Goal: Transaction & Acquisition: Book appointment/travel/reservation

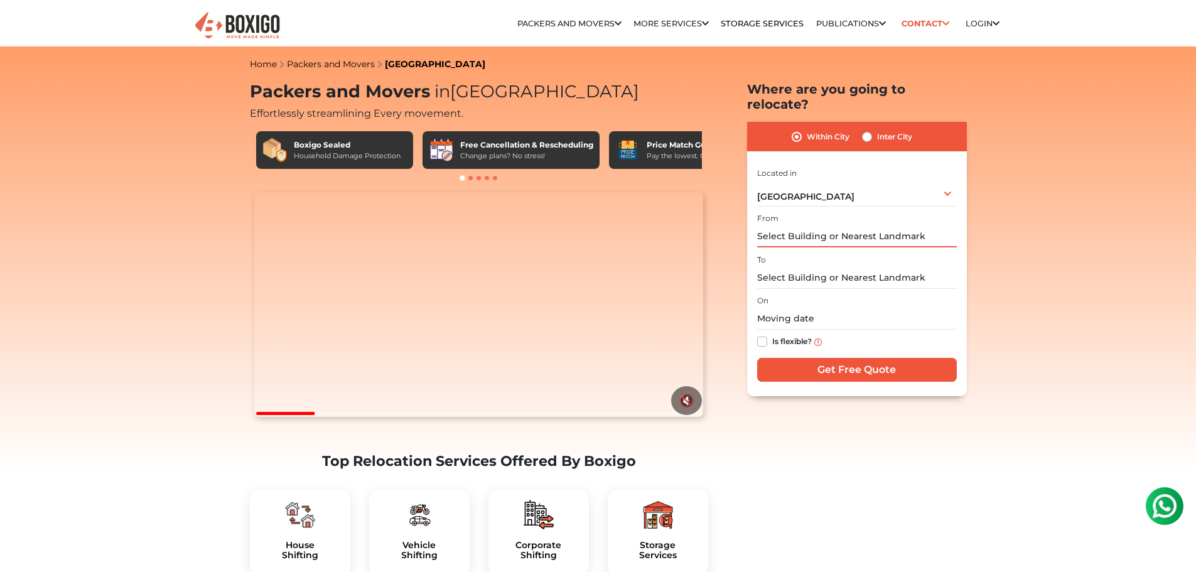
click at [841, 225] on input "text" at bounding box center [857, 236] width 200 height 22
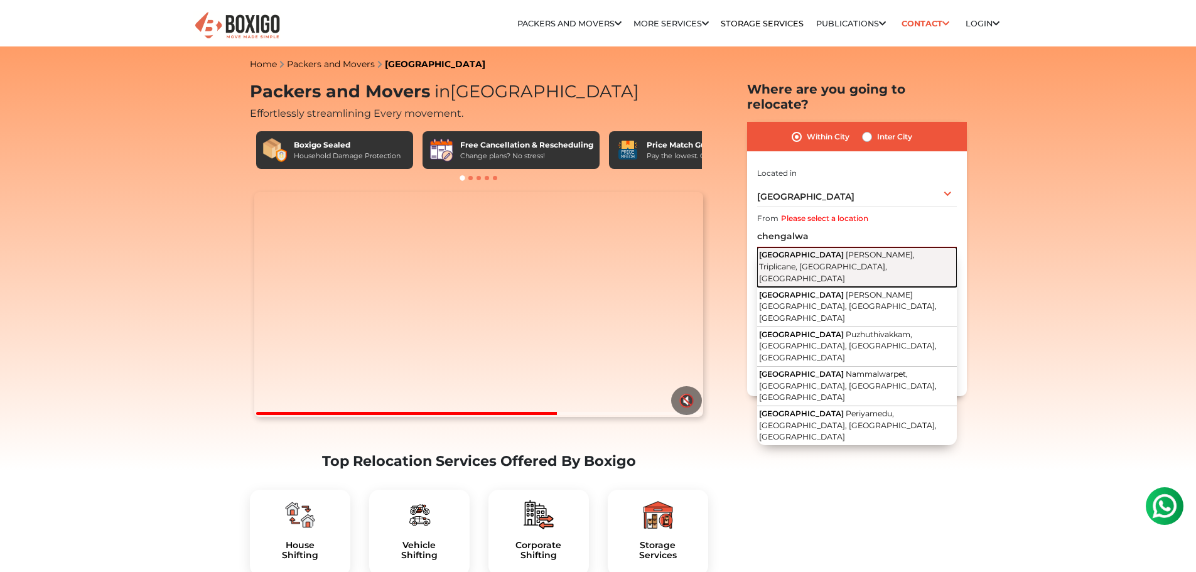
click at [836, 250] on span "[PERSON_NAME], Triplicane, [GEOGRAPHIC_DATA], [GEOGRAPHIC_DATA]" at bounding box center [837, 266] width 156 height 33
type input "[GEOGRAPHIC_DATA], [PERSON_NAME], [GEOGRAPHIC_DATA], [GEOGRAPHIC_DATA], [GEOGRA…"
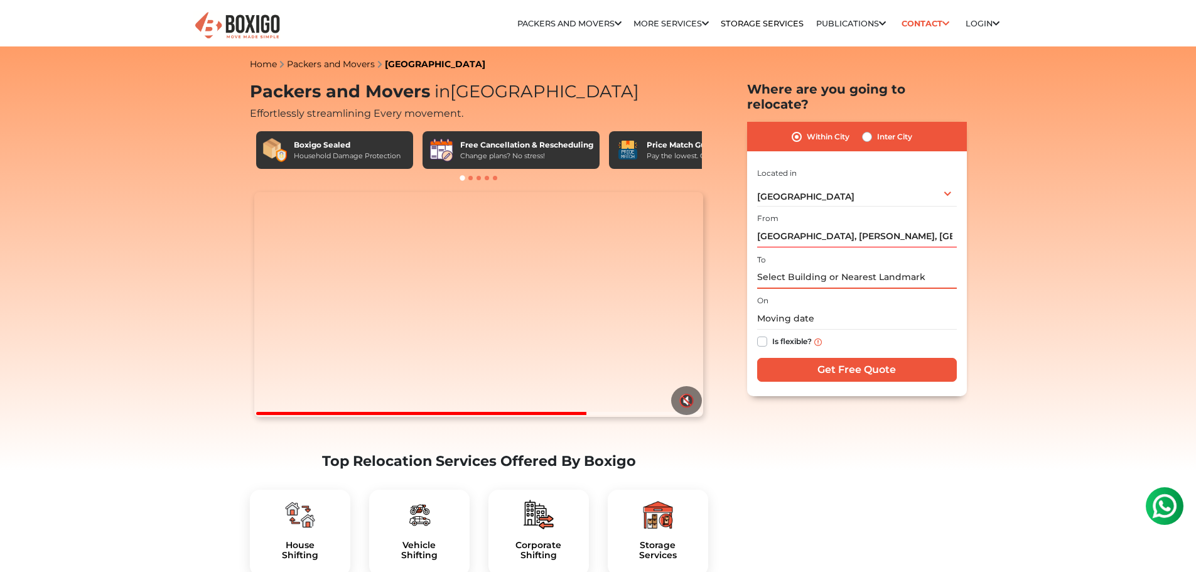
click at [812, 267] on input "text" at bounding box center [857, 278] width 200 height 22
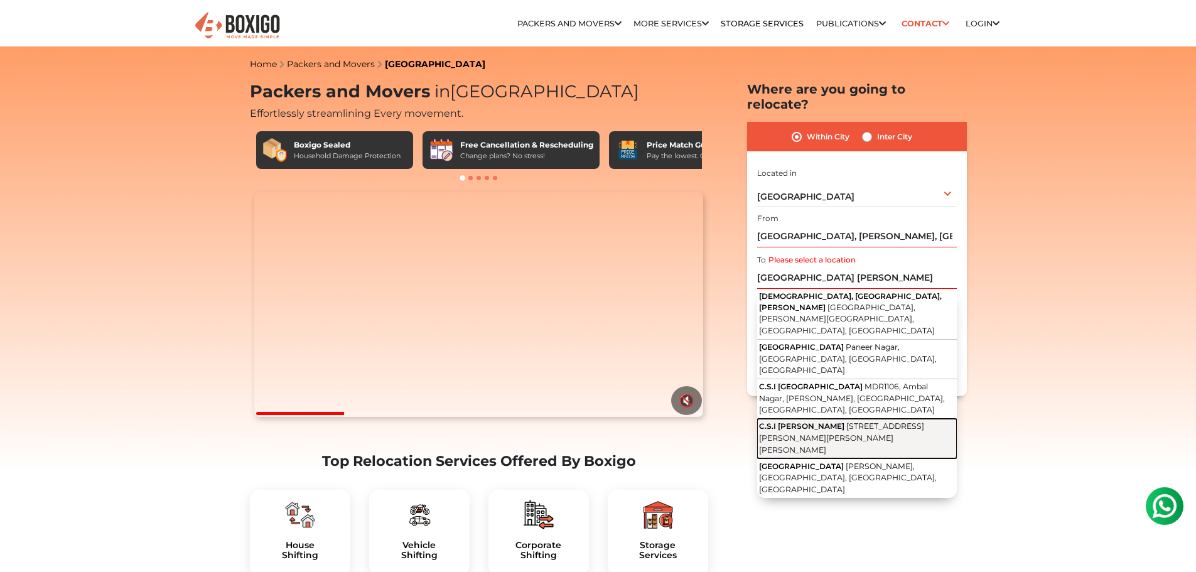
click at [805, 421] on span "[STREET_ADDRESS][PERSON_NAME][PERSON_NAME][PERSON_NAME]" at bounding box center [841, 437] width 165 height 33
type input "C.S.I [PERSON_NAME], [STREET_ADDRESS][PERSON_NAME][PERSON_NAME][PERSON_NAME]"
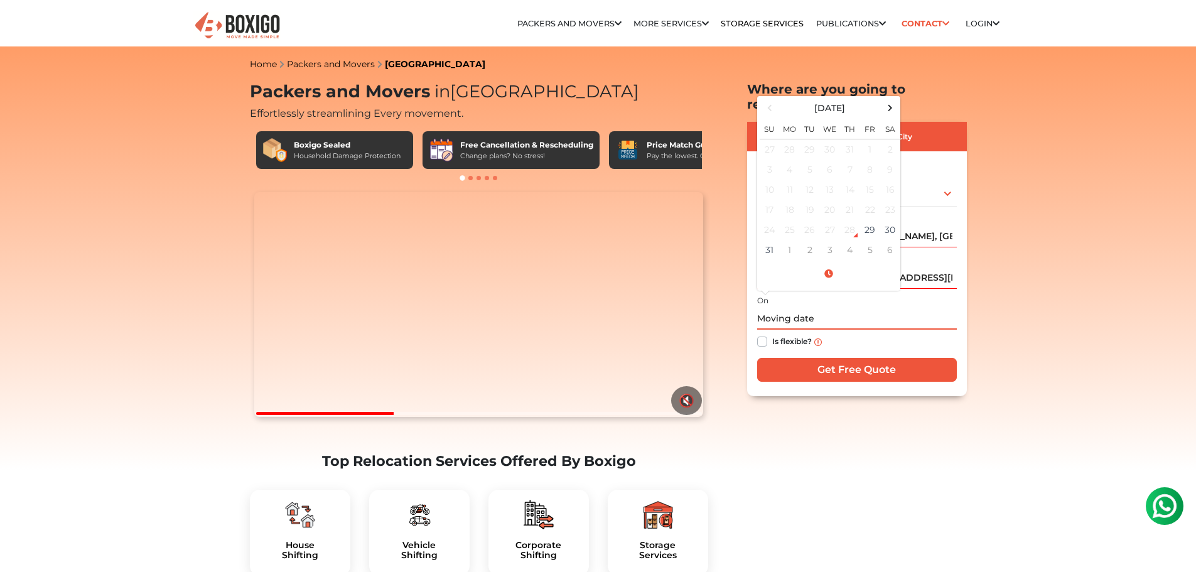
click at [839, 308] on input "text" at bounding box center [857, 319] width 200 height 22
click at [773, 240] on td "31" at bounding box center [770, 250] width 20 height 20
type input "[DATE] 12:00 AM"
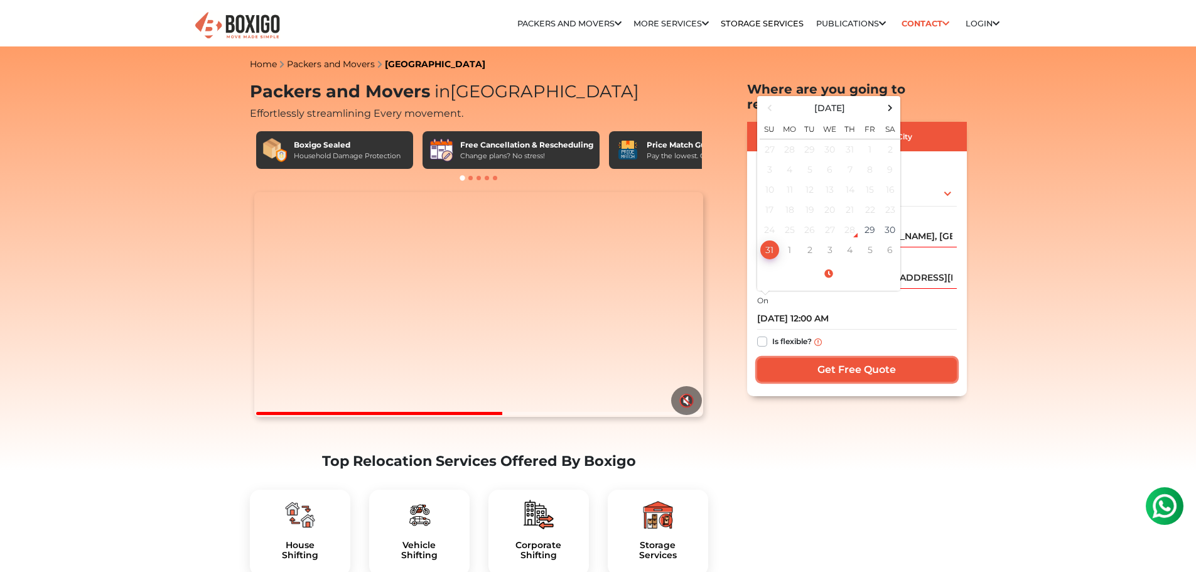
click at [829, 358] on input "Get Free Quote" at bounding box center [857, 370] width 200 height 24
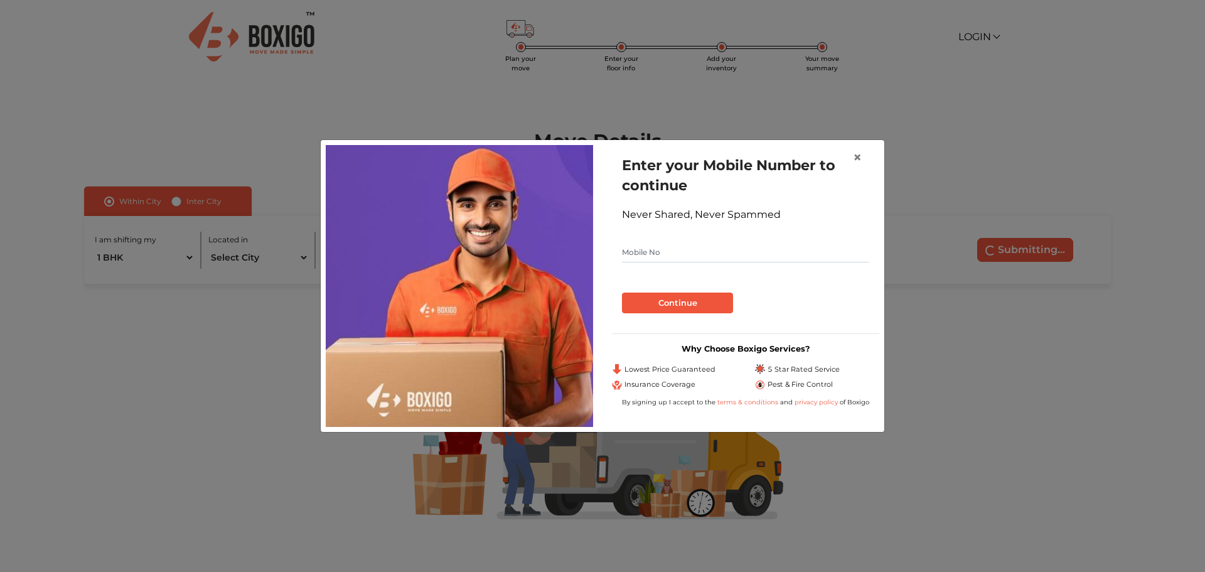
click at [775, 254] on input "text" at bounding box center [745, 252] width 247 height 20
type input "8072387263"
click at [697, 306] on button "Continue" at bounding box center [677, 303] width 111 height 21
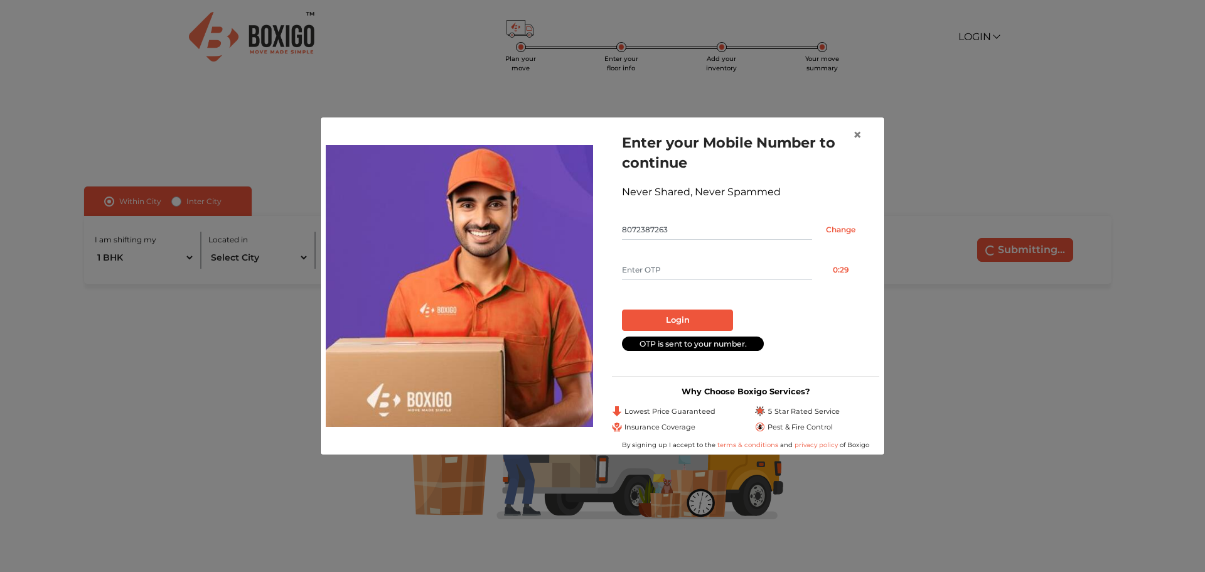
click at [702, 279] on input "text" at bounding box center [717, 270] width 190 height 20
type input "5626"
click at [697, 318] on button "Login" at bounding box center [677, 319] width 111 height 21
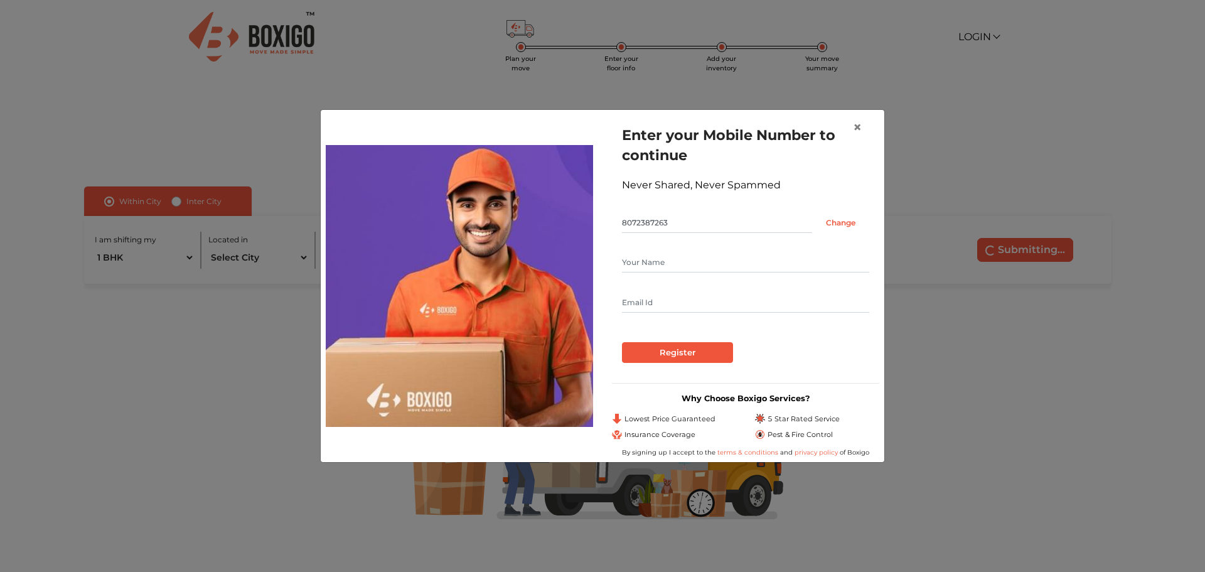
click at [703, 301] on input "text" at bounding box center [745, 303] width 247 height 20
type input "kirthika.gs17@gmail.com"
type input "Kirthika G"
click at [674, 358] on input "Register" at bounding box center [677, 352] width 111 height 21
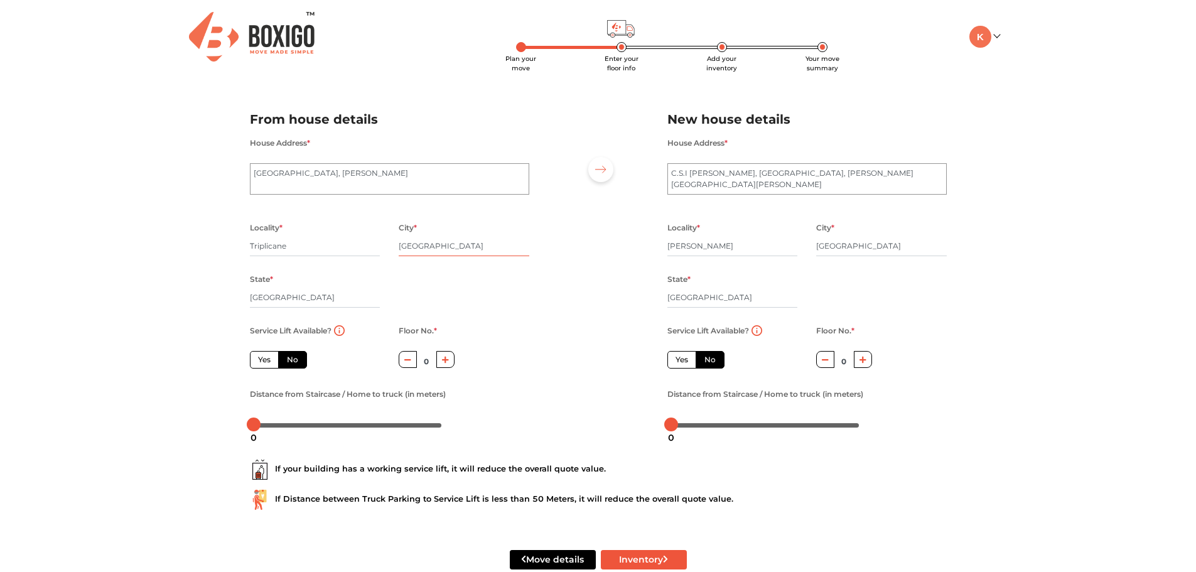
click at [436, 249] on input "[GEOGRAPHIC_DATA]" at bounding box center [464, 246] width 131 height 20
click at [202, 343] on div "Plan your move Enter your floor info Add your inventory Your move summary My Mo…" at bounding box center [598, 300] width 1196 height 600
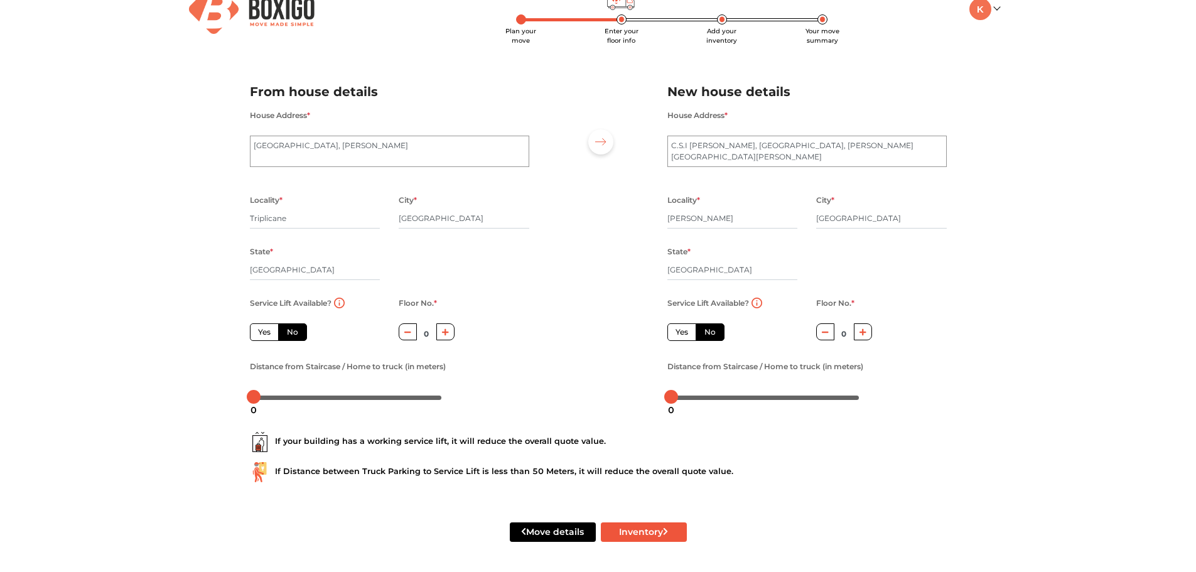
click at [298, 333] on label "No" at bounding box center [292, 332] width 29 height 18
click at [295, 333] on input "No" at bounding box center [291, 330] width 8 height 8
drag, startPoint x: 256, startPoint y: 397, endPoint x: 275, endPoint y: 397, distance: 18.8
click at [275, 397] on div at bounding box center [272, 397] width 14 height 14
click at [714, 333] on label "No" at bounding box center [710, 332] width 29 height 18
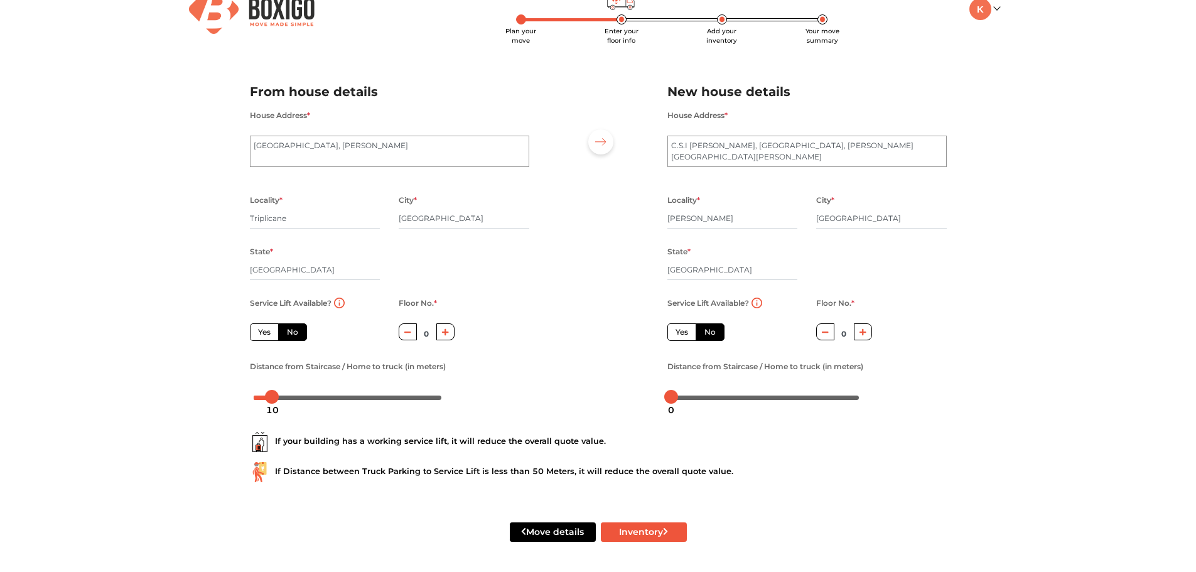
click at [713, 333] on input "No" at bounding box center [708, 330] width 8 height 8
click at [685, 333] on label "Yes" at bounding box center [681, 332] width 29 height 18
click at [684, 333] on input "Yes" at bounding box center [679, 330] width 8 height 8
radio input "true"
click at [715, 333] on label "No" at bounding box center [710, 332] width 29 height 18
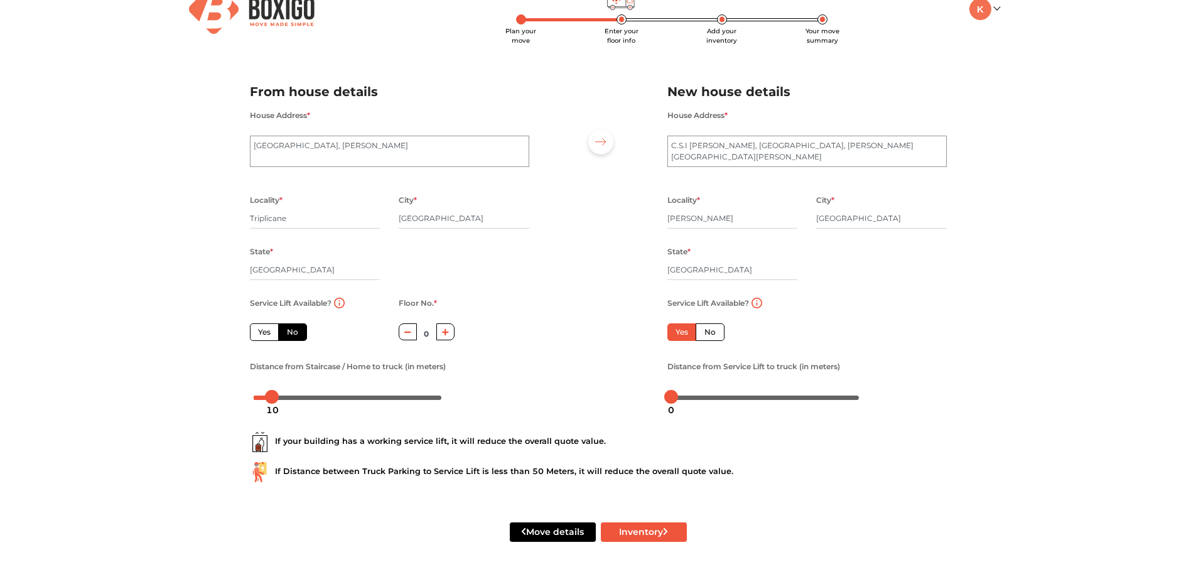
click at [713, 333] on input "No" at bounding box center [708, 330] width 8 height 8
radio input "true"
click at [865, 336] on button "button" at bounding box center [863, 331] width 18 height 17
type input "1"
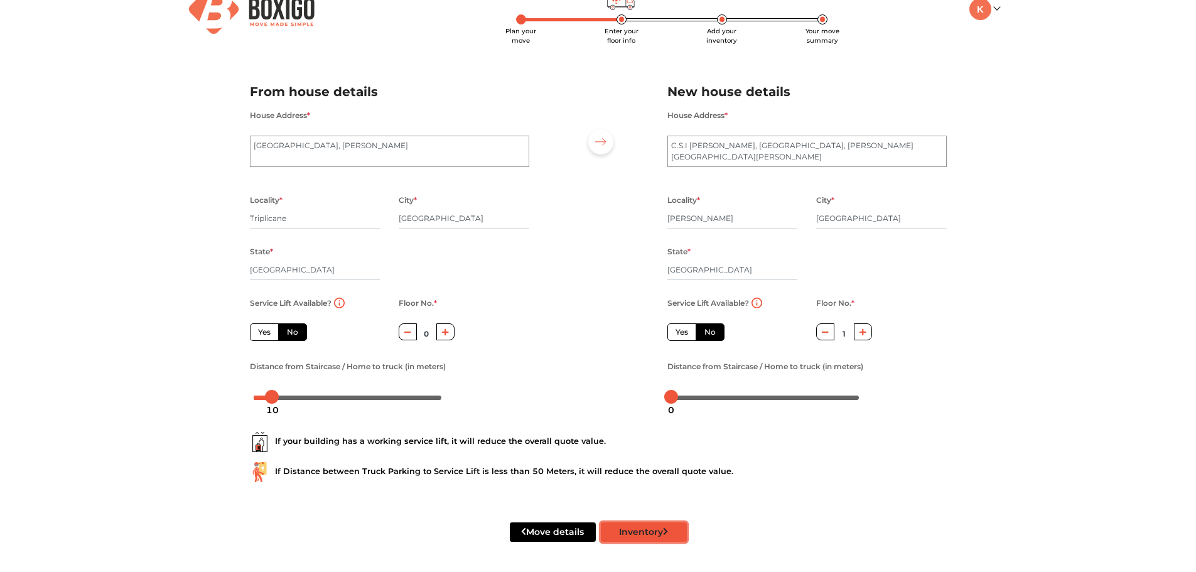
click at [627, 537] on button "Inventory" at bounding box center [644, 531] width 86 height 19
radio input "true"
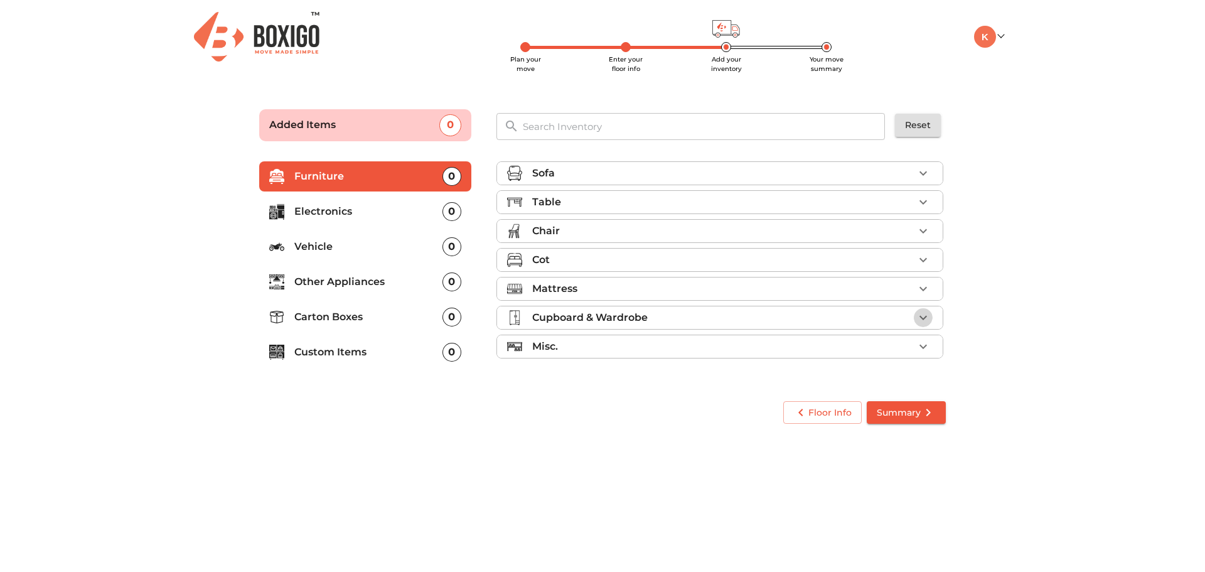
click at [923, 318] on icon "button" at bounding box center [924, 317] width 8 height 4
click at [900, 377] on span "Add" at bounding box center [913, 372] width 28 height 14
click at [919, 375] on icon "button" at bounding box center [923, 372] width 9 height 9
click at [360, 353] on p "Custom Items" at bounding box center [368, 352] width 148 height 15
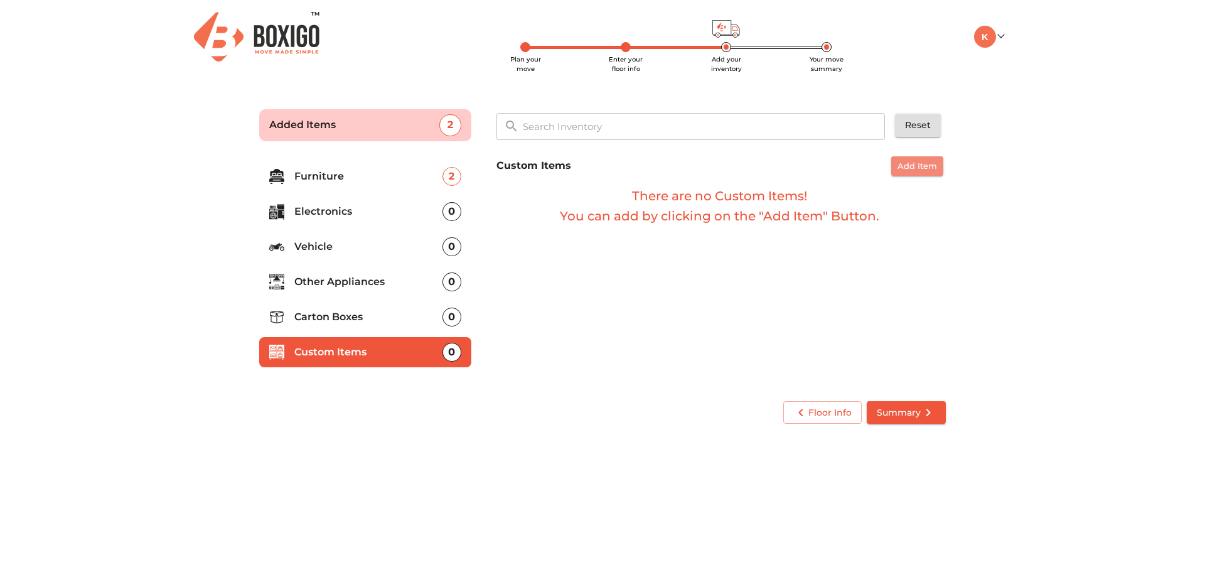
click at [901, 168] on span "Add Item" at bounding box center [918, 166] width 40 height 14
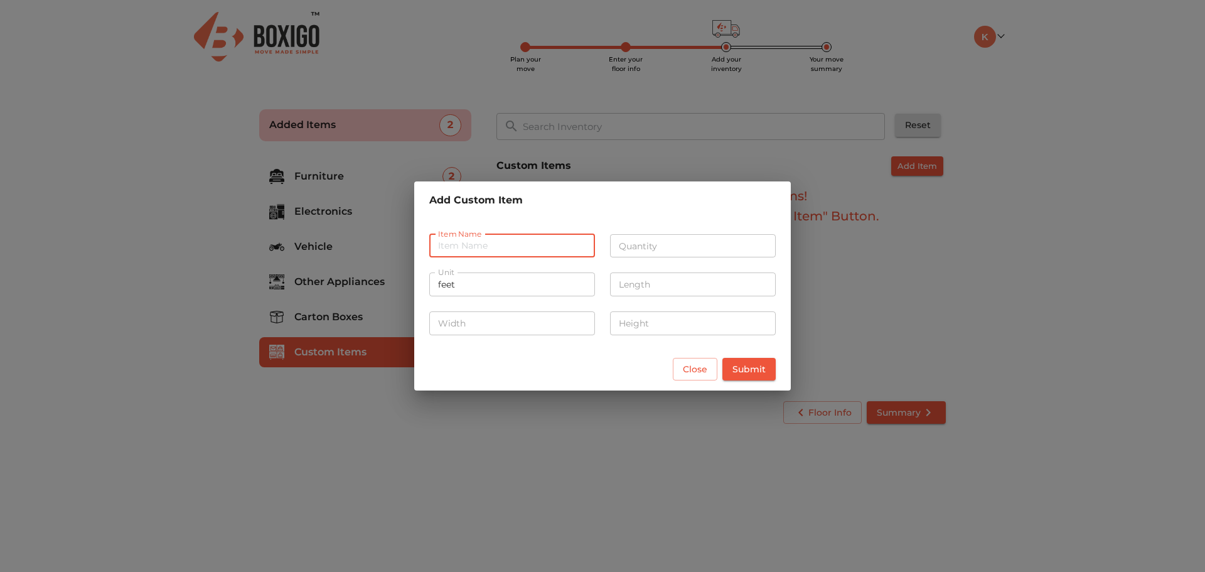
click at [497, 247] on input "text" at bounding box center [512, 246] width 166 height 24
type input "O"
type input "Oonjal Mungil"
type input "1"
click at [490, 288] on input "feet" at bounding box center [512, 284] width 166 height 24
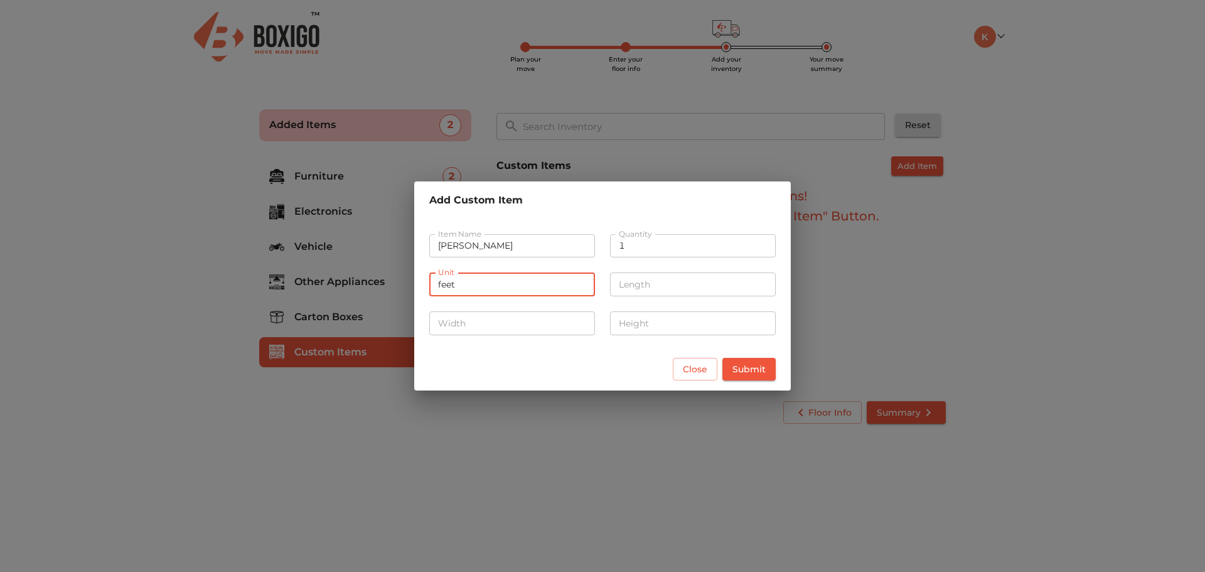
click at [490, 288] on input "feet" at bounding box center [512, 284] width 166 height 24
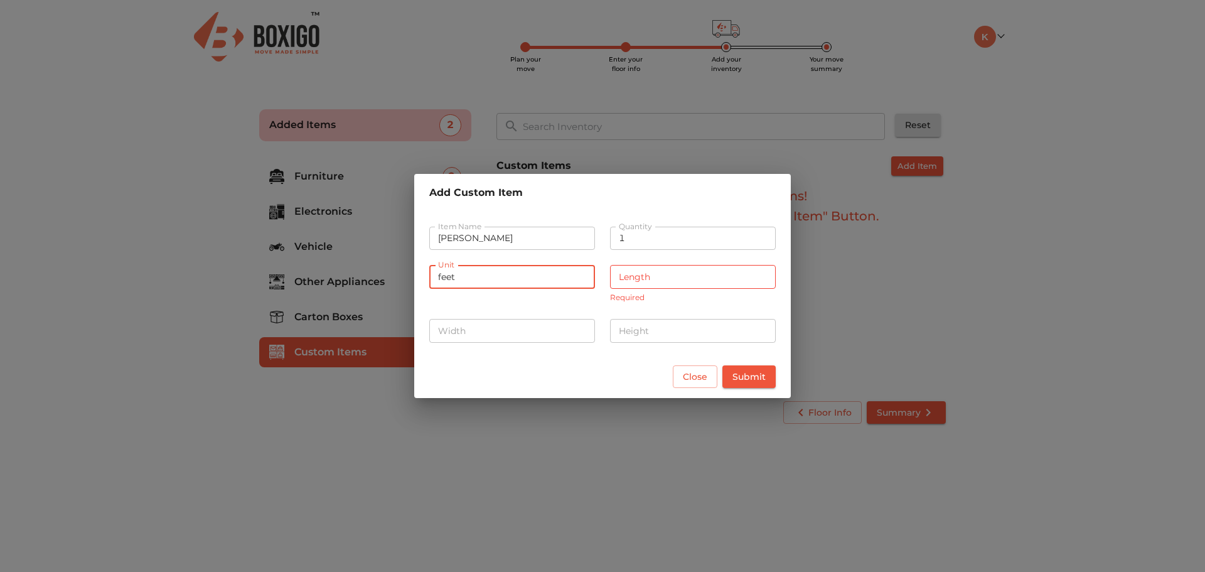
click at [449, 286] on input "feet" at bounding box center [512, 277] width 166 height 24
click at [451, 334] on input "number" at bounding box center [512, 331] width 166 height 24
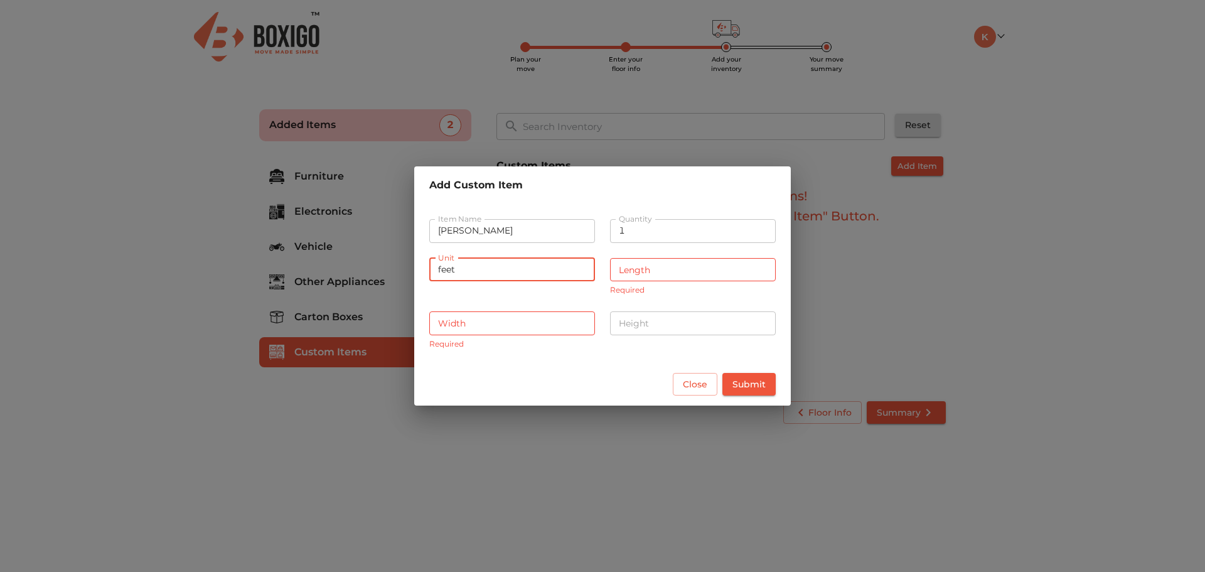
click at [437, 278] on input "feet" at bounding box center [512, 270] width 166 height 24
click at [454, 272] on input "feet" at bounding box center [512, 270] width 166 height 24
click at [744, 392] on span "Submit" at bounding box center [749, 385] width 33 height 16
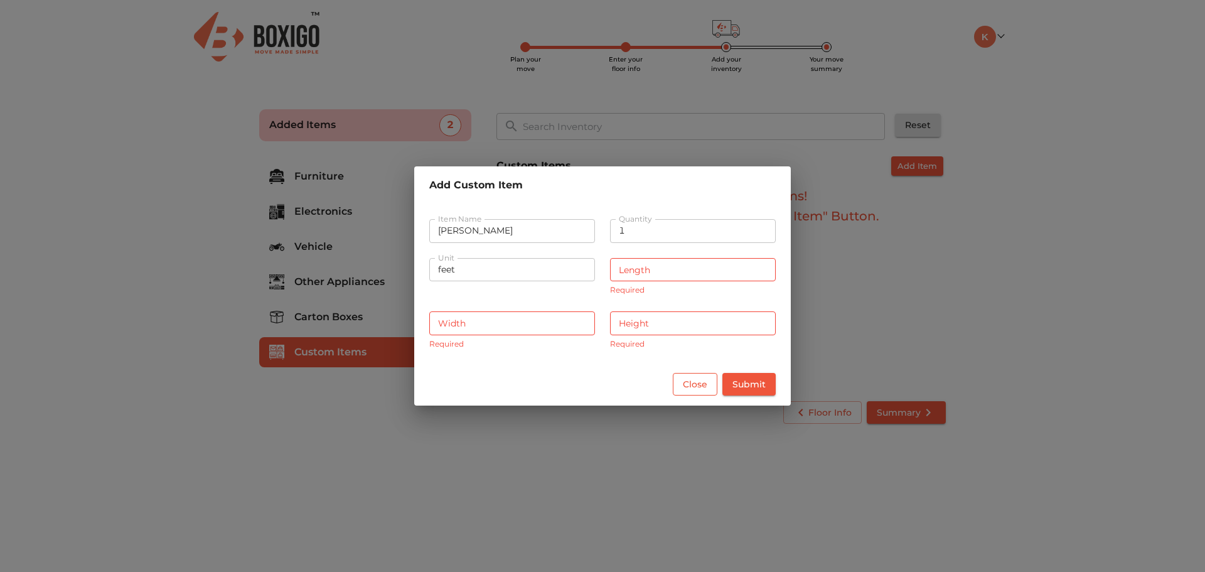
click at [704, 387] on span "Close" at bounding box center [695, 385] width 24 height 16
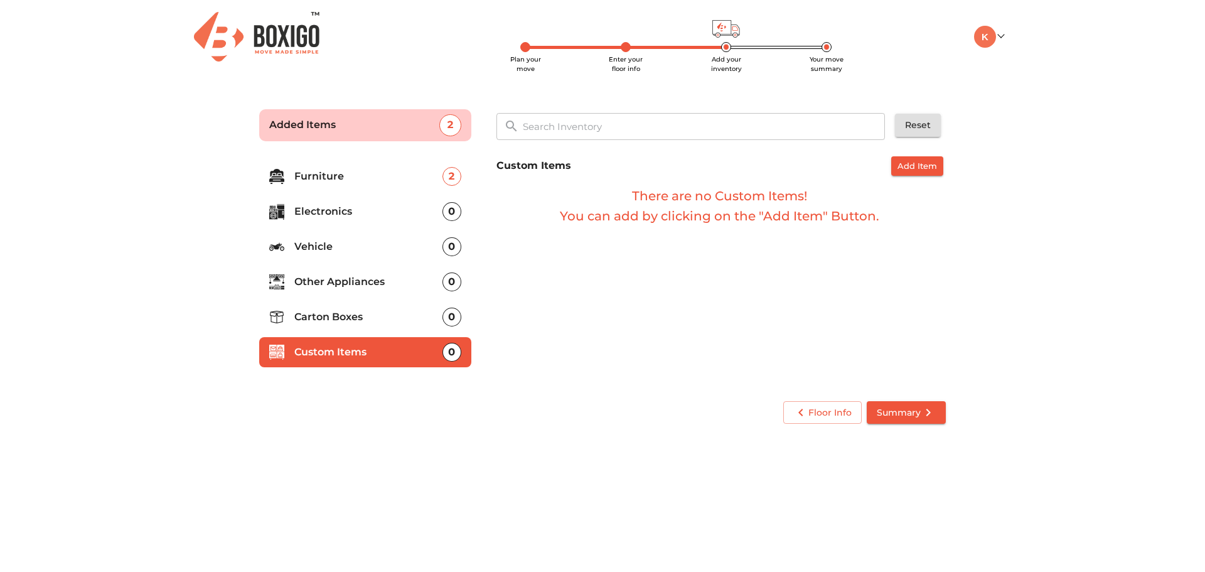
click at [377, 276] on p "Other Appliances" at bounding box center [368, 281] width 148 height 15
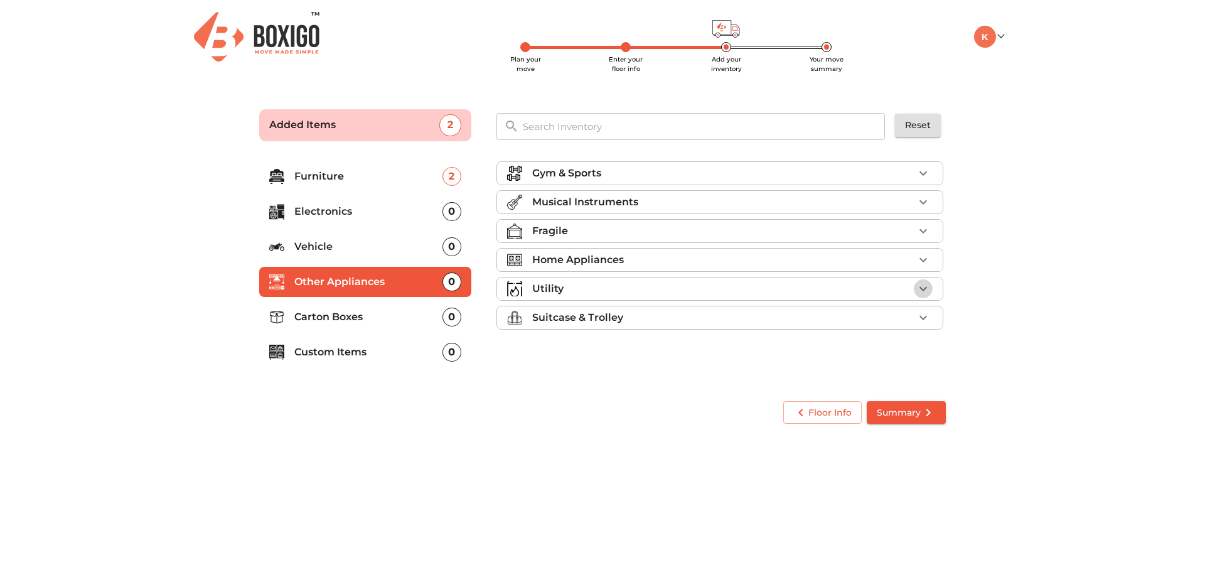
click at [926, 286] on icon "button" at bounding box center [923, 288] width 15 height 15
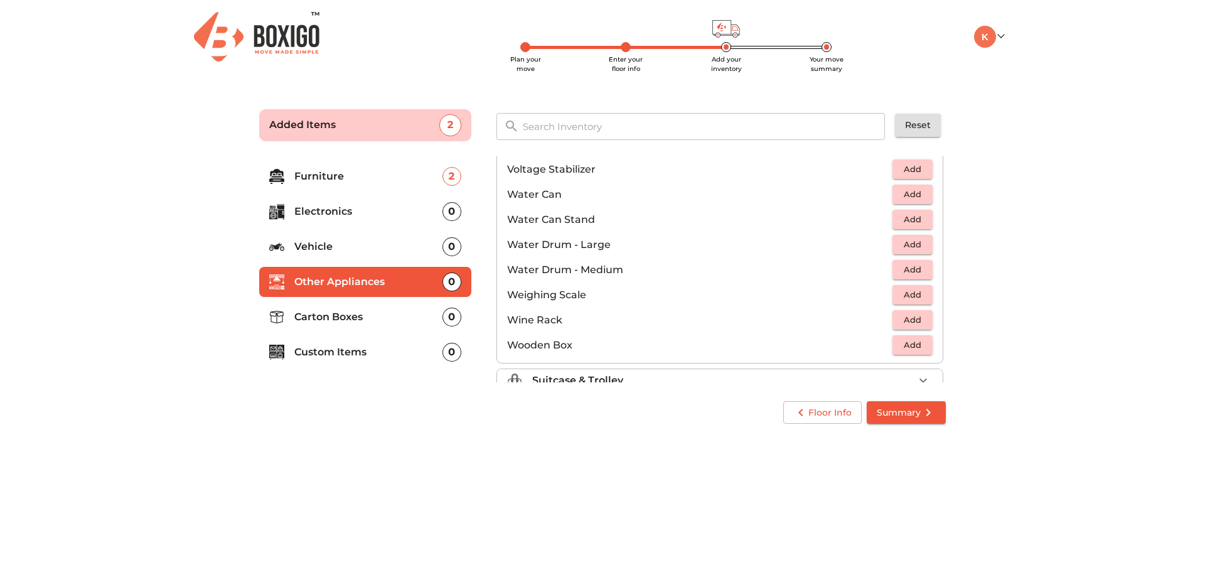
scroll to position [947, 0]
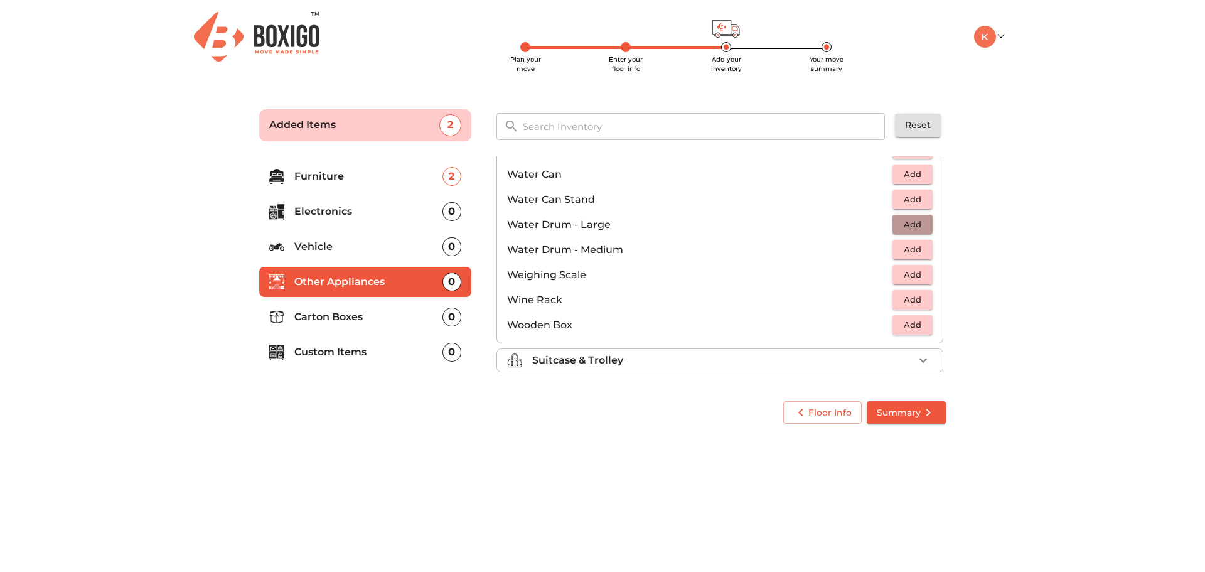
click at [900, 226] on span "Add" at bounding box center [913, 224] width 28 height 14
click at [387, 175] on p "Furniture" at bounding box center [368, 176] width 148 height 15
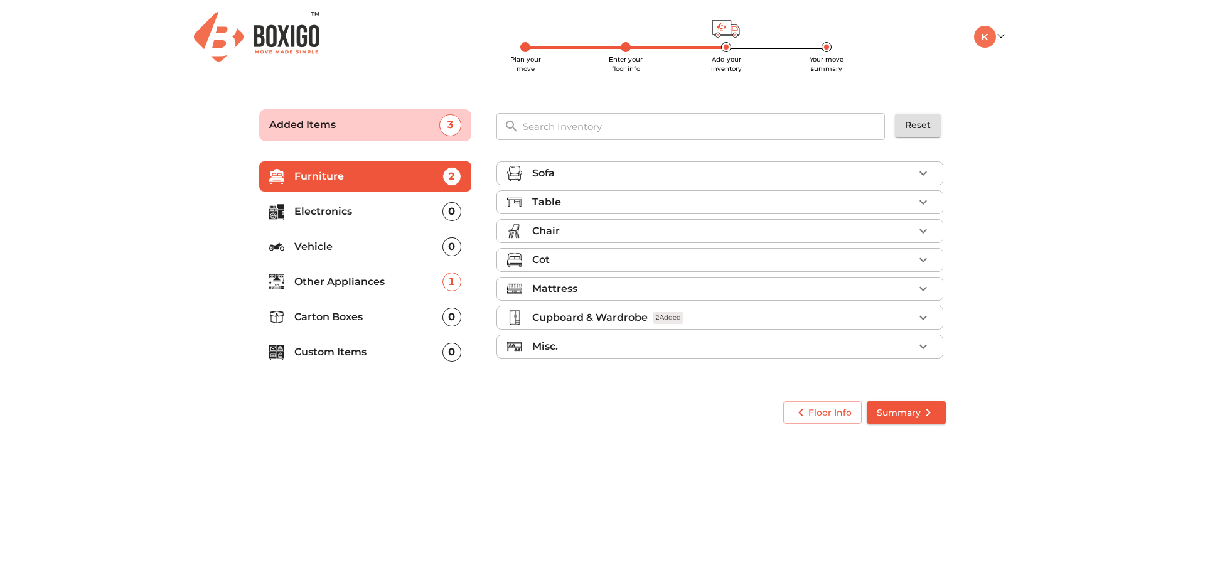
scroll to position [0, 0]
click at [657, 342] on div "Misc." at bounding box center [723, 346] width 382 height 15
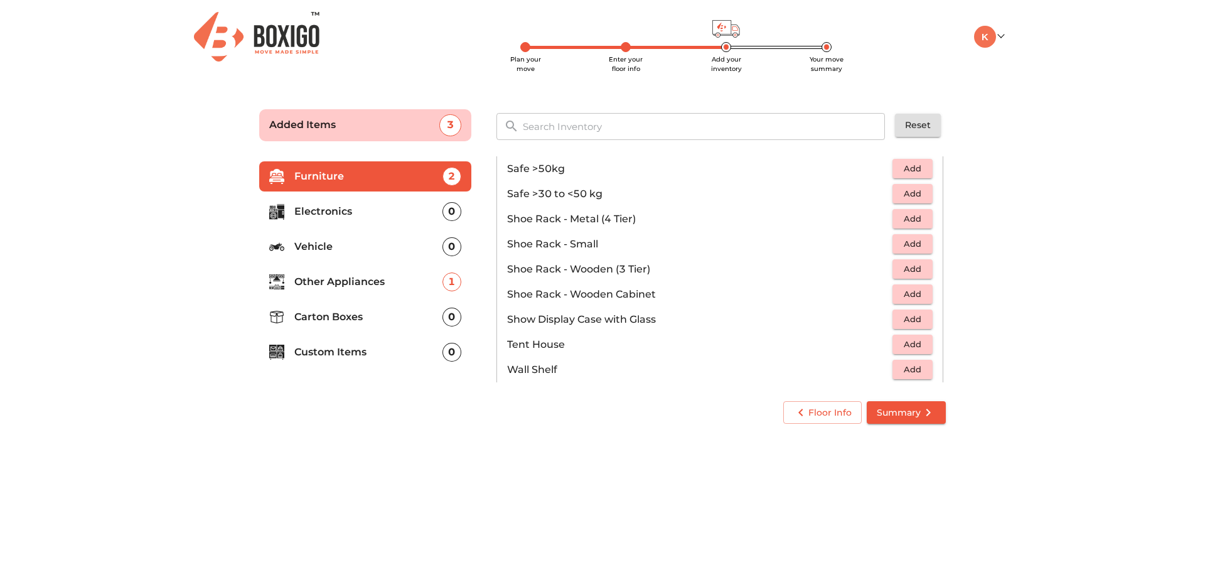
scroll to position [675, 0]
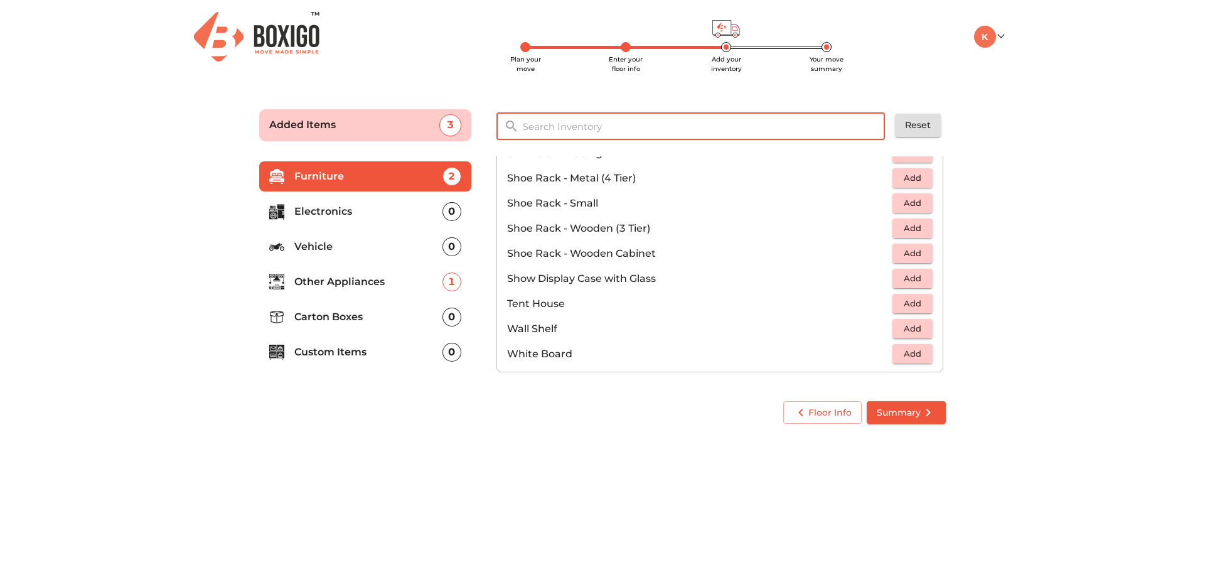
click at [648, 126] on input "text" at bounding box center [704, 126] width 379 height 27
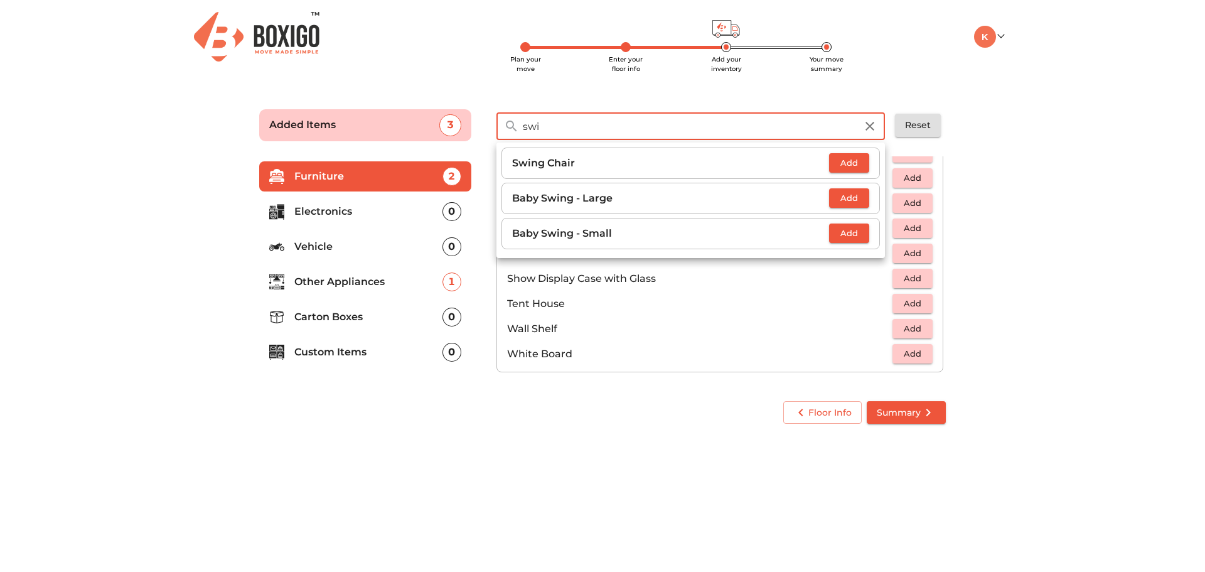
type input "swi"
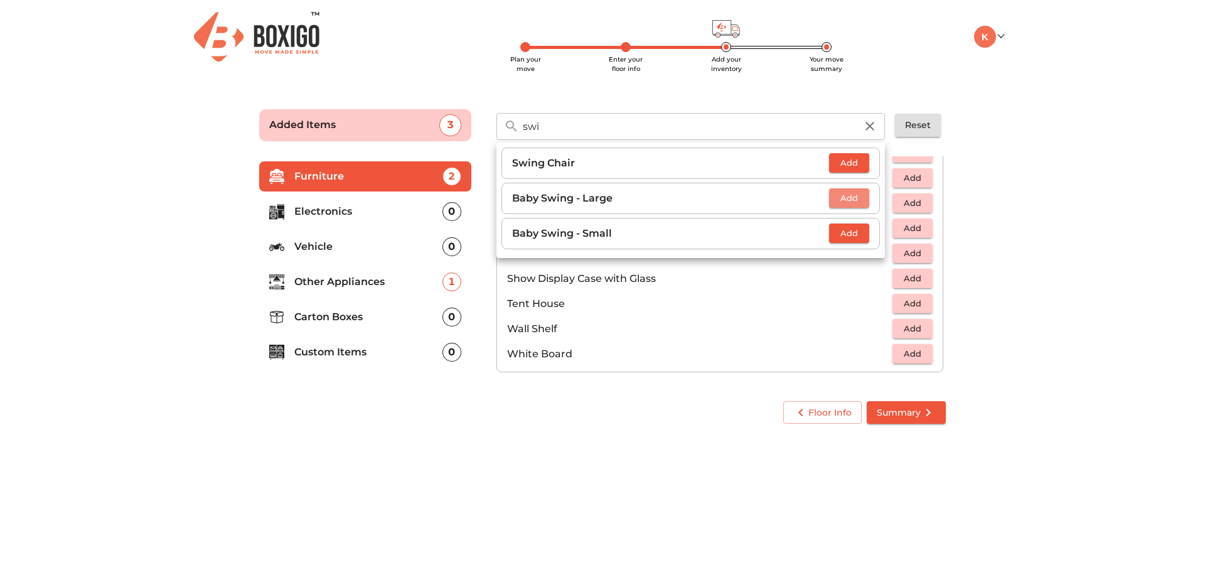
click at [854, 200] on span "Add" at bounding box center [850, 198] width 28 height 14
click at [581, 435] on div "Floor Info Summary" at bounding box center [603, 413] width 712 height 48
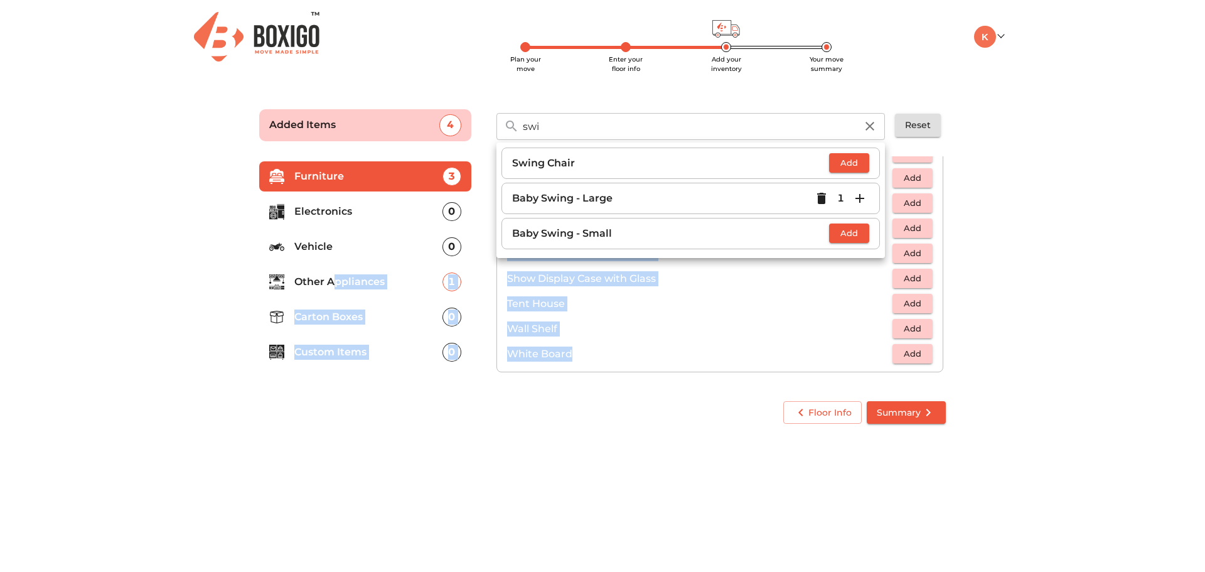
drag, startPoint x: 439, startPoint y: 505, endPoint x: 333, endPoint y: 276, distance: 253.3
click at [333, 276] on body "Plan your move Enter your floor info Add your inventory Your move summary My Mo…" at bounding box center [602, 286] width 1205 height 572
click at [333, 276] on p "Other Appliances" at bounding box center [368, 281] width 148 height 15
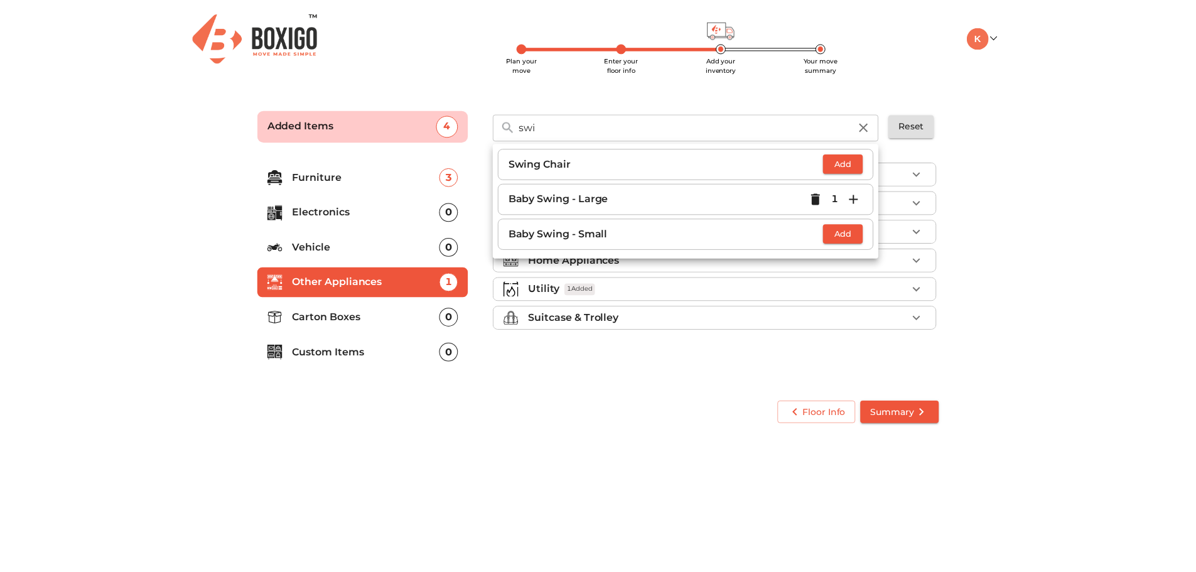
scroll to position [0, 0]
click at [686, 483] on body "Plan your move Enter your floor info Add your inventory Your move summary My Mo…" at bounding box center [602, 286] width 1205 height 572
click at [879, 422] on button "Summary" at bounding box center [906, 412] width 79 height 23
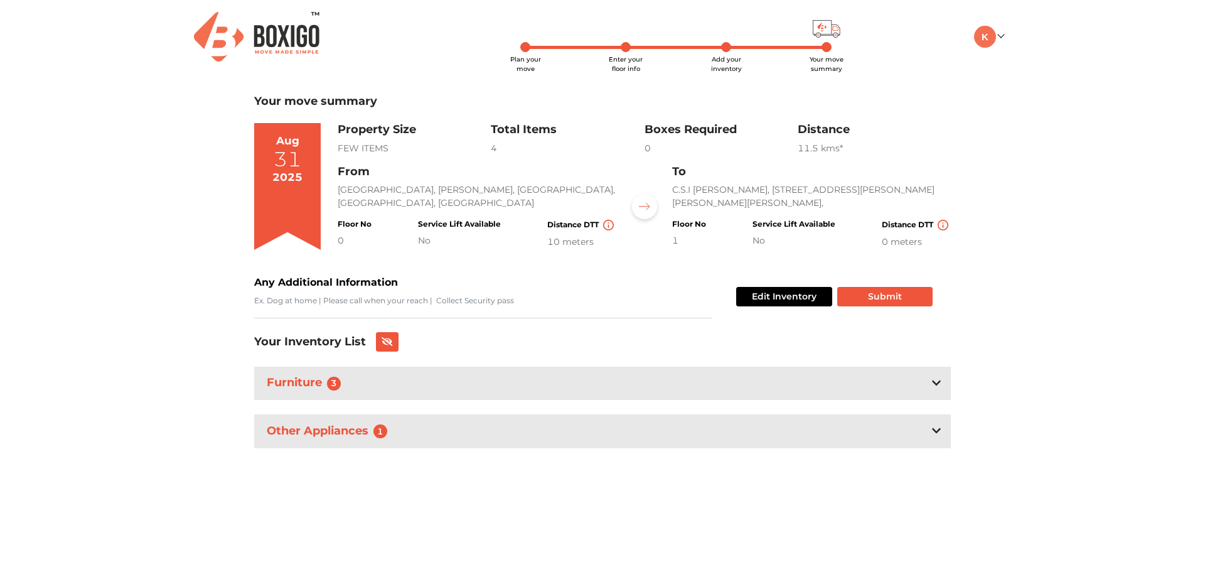
click at [929, 380] on div "Furniture 3" at bounding box center [602, 383] width 697 height 33
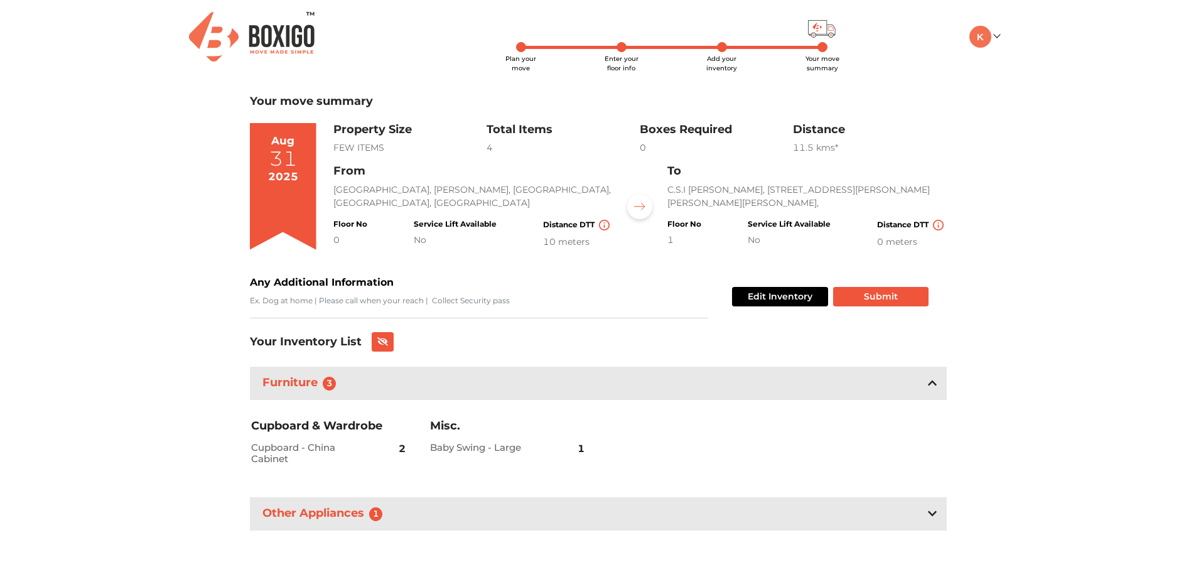
scroll to position [3, 0]
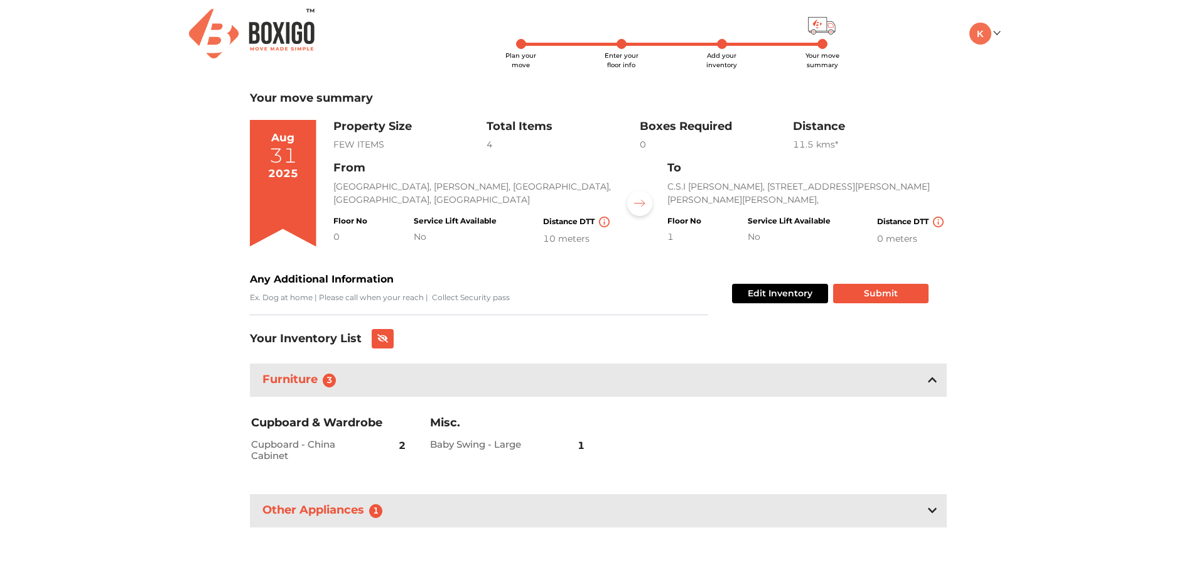
click at [935, 508] on icon at bounding box center [932, 510] width 9 height 10
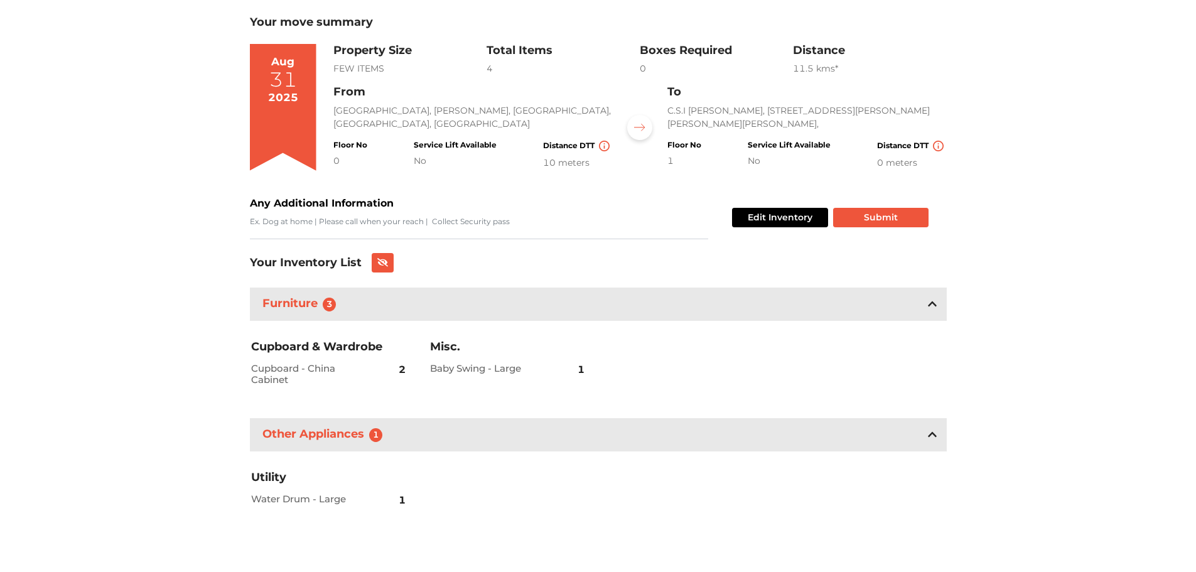
scroll to position [0, 0]
